Goal: Task Accomplishment & Management: Use online tool/utility

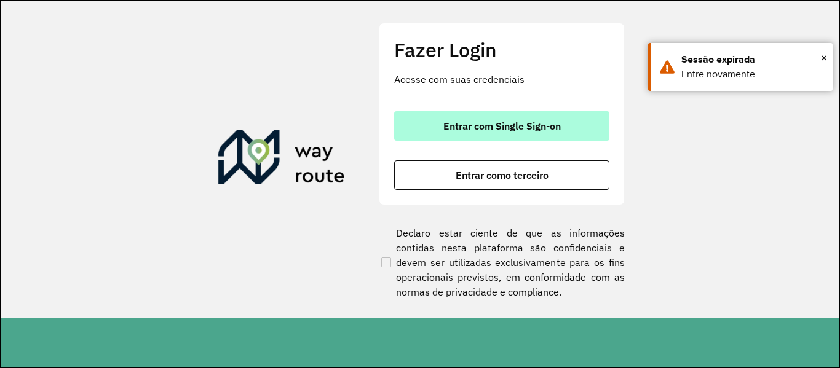
click at [534, 133] on button "Entrar com Single Sign-on" at bounding box center [501, 126] width 215 height 30
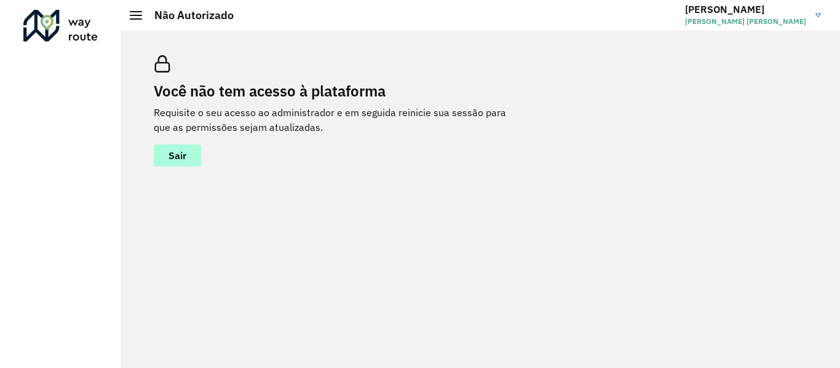
click at [175, 157] on span "Sair" at bounding box center [177, 156] width 18 height 10
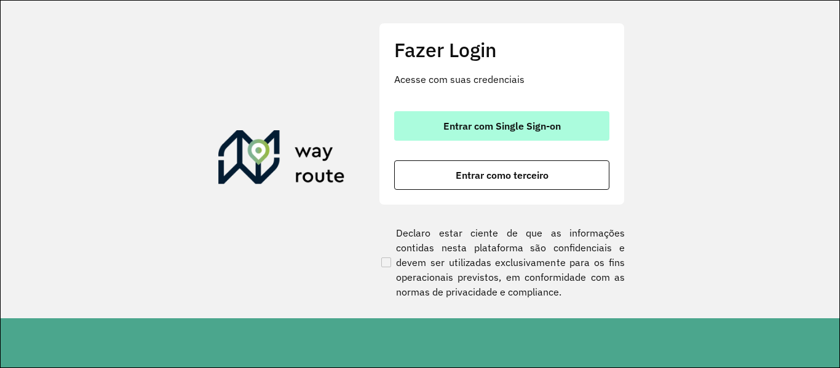
click at [499, 125] on span "Entrar com Single Sign-on" at bounding box center [501, 126] width 117 height 10
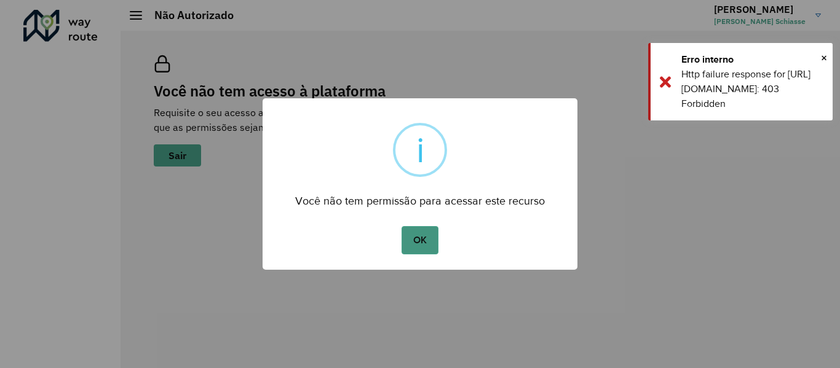
click at [428, 242] on button "OK" at bounding box center [419, 240] width 36 height 28
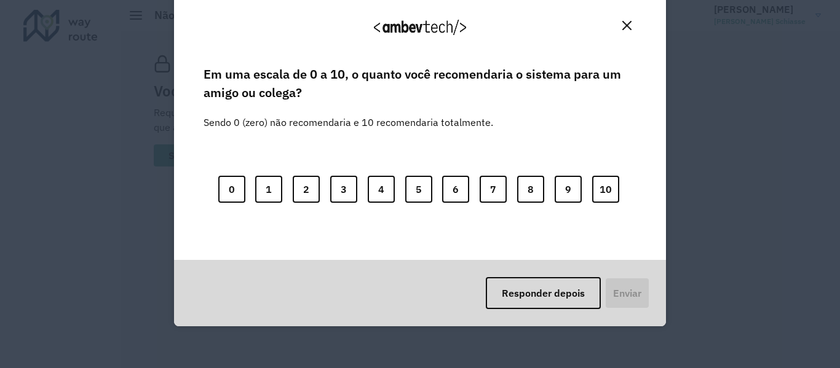
click at [622, 29] on img "Close" at bounding box center [626, 25] width 9 height 9
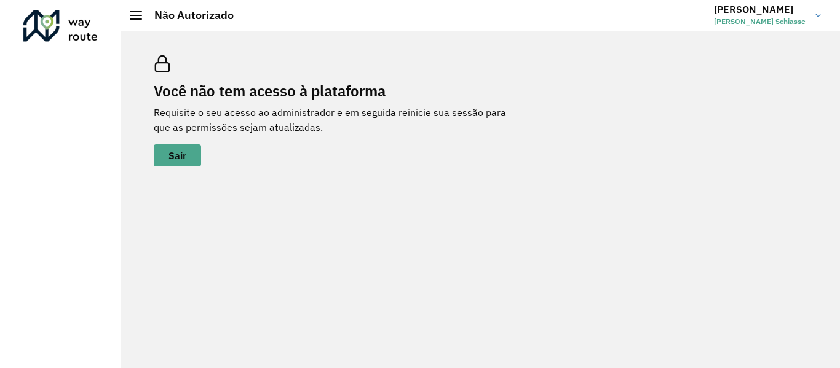
click at [144, 11] on h2 "Não Autorizado" at bounding box center [188, 16] width 92 height 14
click at [141, 13] on div at bounding box center [136, 15] width 12 height 9
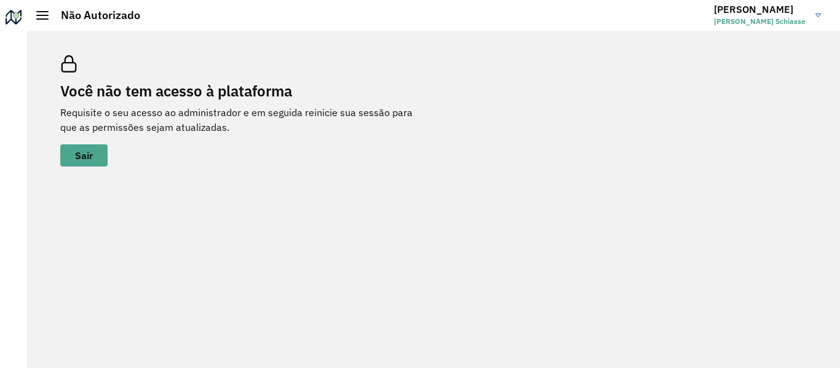
click at [21, 22] on div at bounding box center [14, 20] width 20 height 20
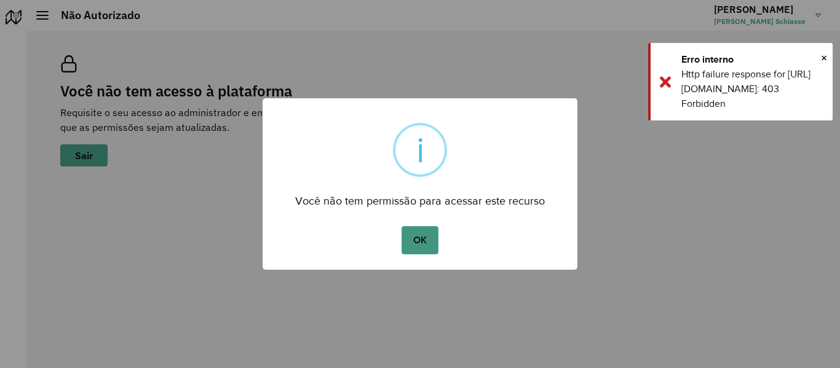
click at [411, 237] on button "OK" at bounding box center [419, 240] width 36 height 28
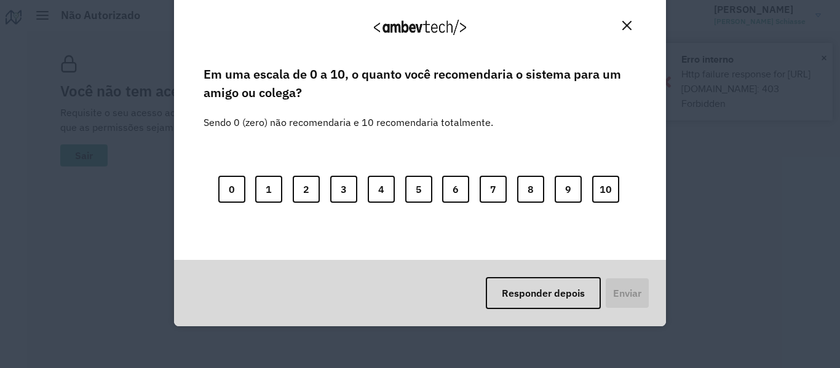
click at [828, 61] on div "Agradecemos seu feedback! Em uma escala de 0 a 10, o quanto você recomendaria o…" at bounding box center [420, 184] width 840 height 368
click at [631, 26] on button "Close" at bounding box center [626, 25] width 19 height 19
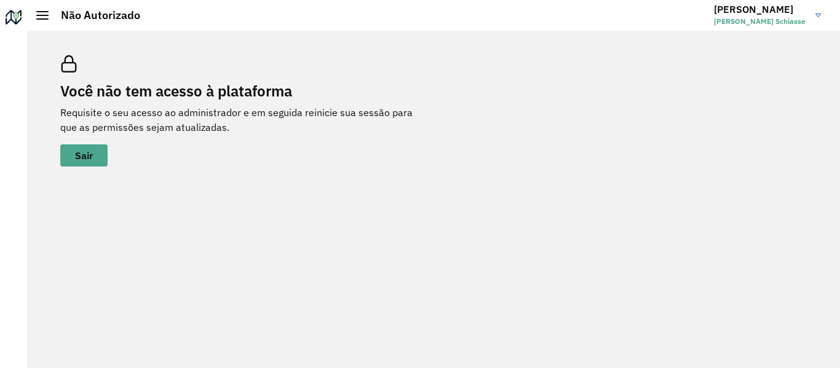
click at [799, 25] on span "Lucas Aparecido Schiasse" at bounding box center [760, 21] width 92 height 11
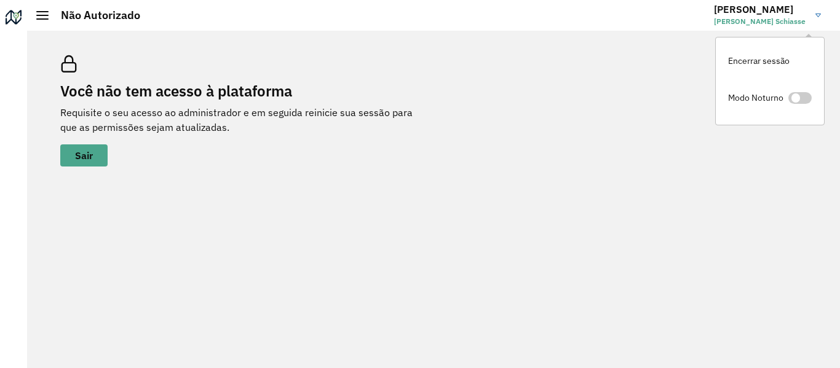
click at [769, 26] on span "Lucas Aparecido Schiasse" at bounding box center [760, 21] width 92 height 11
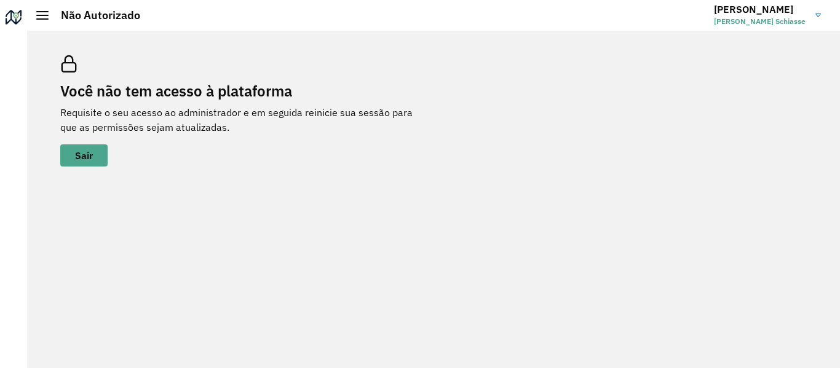
click at [818, 15] on img at bounding box center [818, 16] width 6 height 4
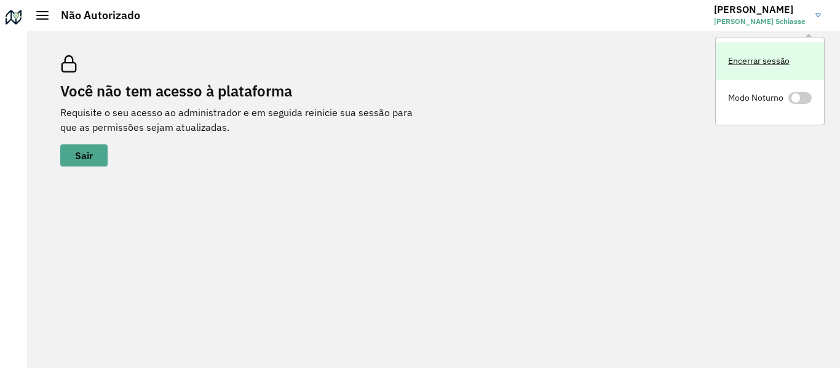
click at [763, 61] on link "Encerrar sessão" at bounding box center [770, 61] width 108 height 38
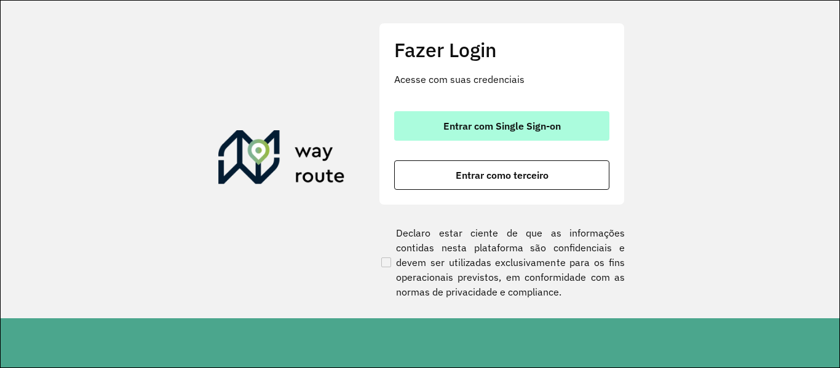
click at [526, 135] on button "Entrar com Single Sign-on" at bounding box center [501, 126] width 215 height 30
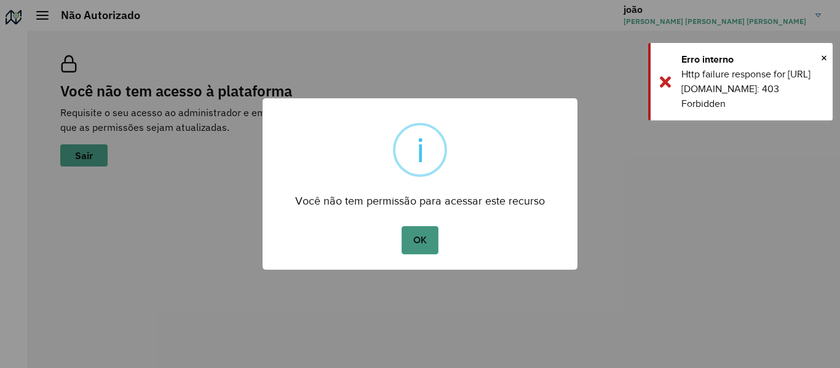
click at [420, 243] on button "OK" at bounding box center [419, 240] width 36 height 28
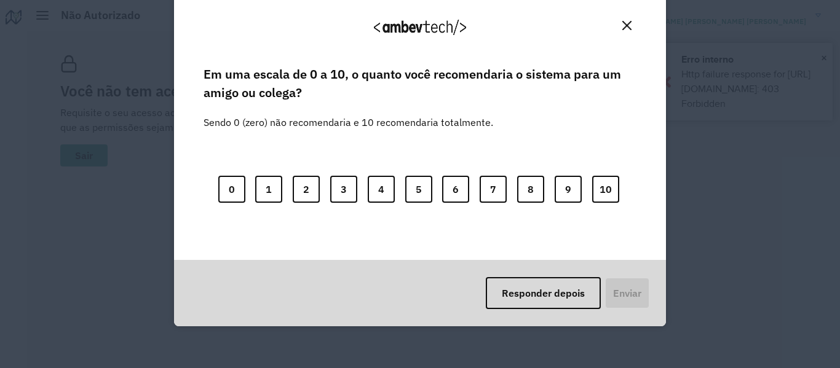
click at [821, 61] on div "Agradecemos seu feedback! Em uma escala de 0 a 10, o quanto você recomendaria o…" at bounding box center [420, 184] width 840 height 368
click at [624, 23] on img "Close" at bounding box center [626, 25] width 9 height 9
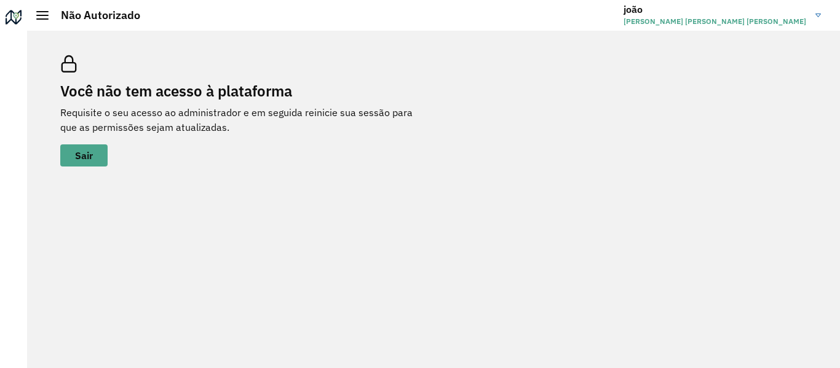
click at [821, 45] on div "Você não tem acesso à plataforma Requisite o seu acesso ao administrador e em s…" at bounding box center [433, 111] width 776 height 141
